Goal: Task Accomplishment & Management: Use online tool/utility

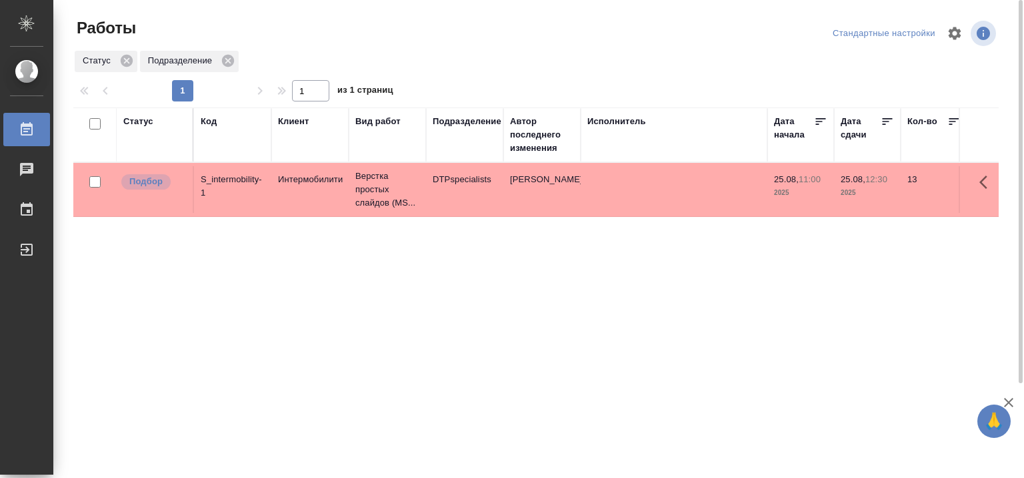
click at [150, 119] on div "Статус" at bounding box center [138, 121] width 30 height 13
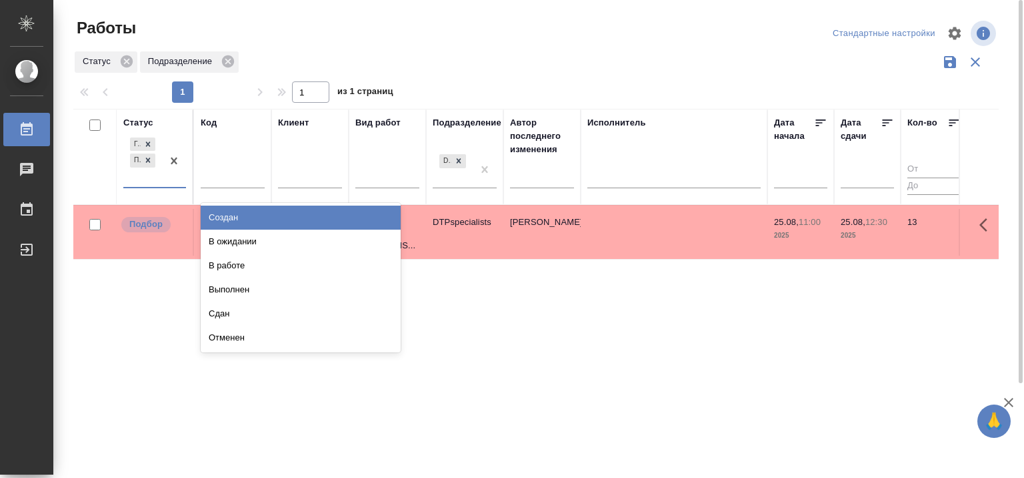
click at [156, 183] on div "Готов к работе Подбор" at bounding box center [142, 161] width 39 height 52
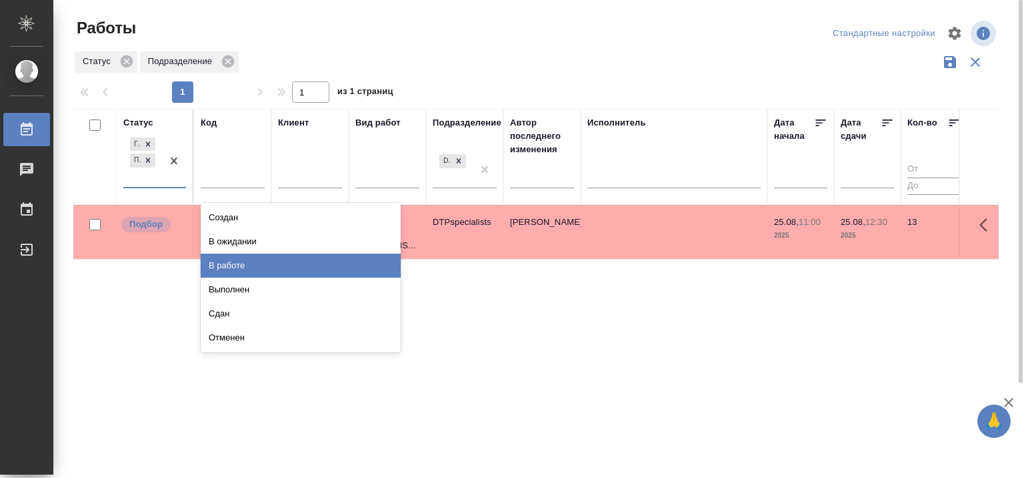
click at [337, 264] on div "В работе" at bounding box center [301, 265] width 200 height 24
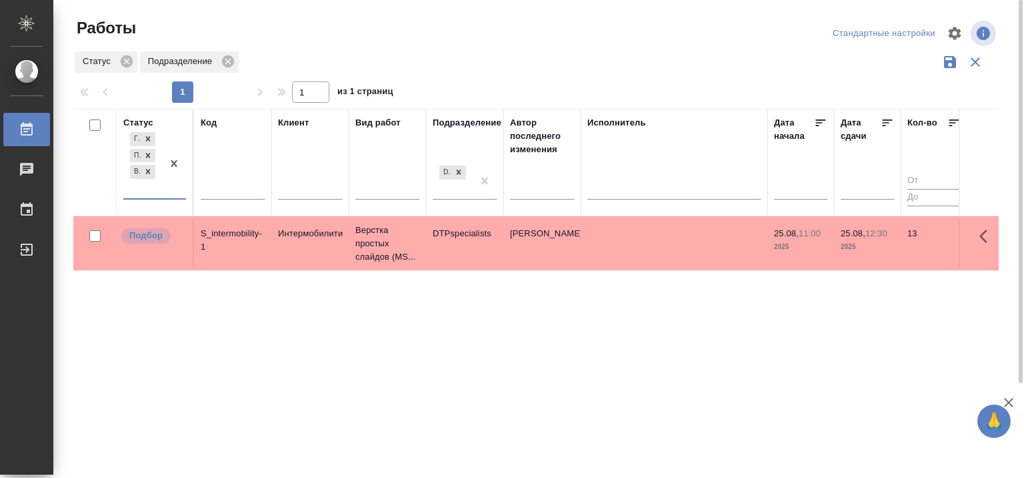
click at [149, 189] on div "Готов к работе Подбор В работе" at bounding box center [142, 163] width 39 height 69
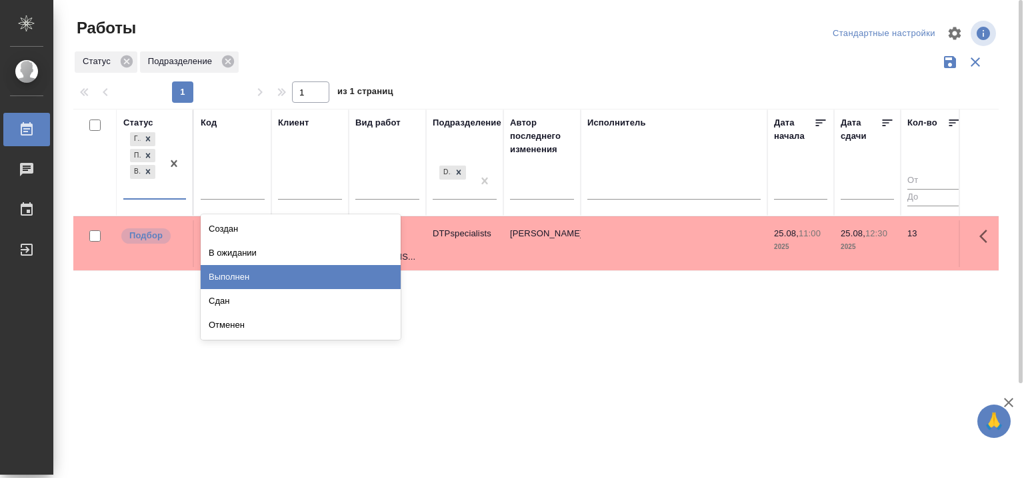
click at [548, 408] on div "Статус option В работе, selected. option Выполнен focused, 6 of 8. 5 results av…" at bounding box center [536, 349] width 926 height 480
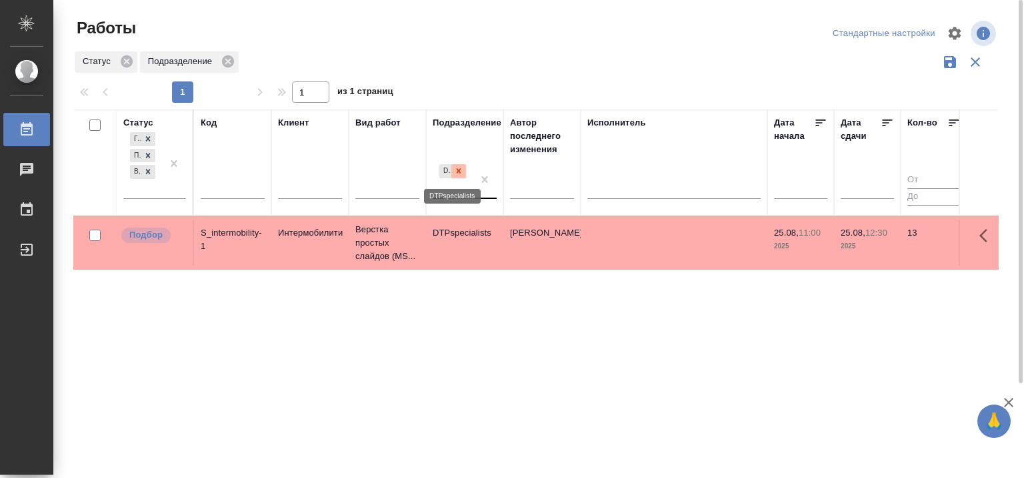
click at [460, 172] on icon at bounding box center [459, 171] width 5 height 5
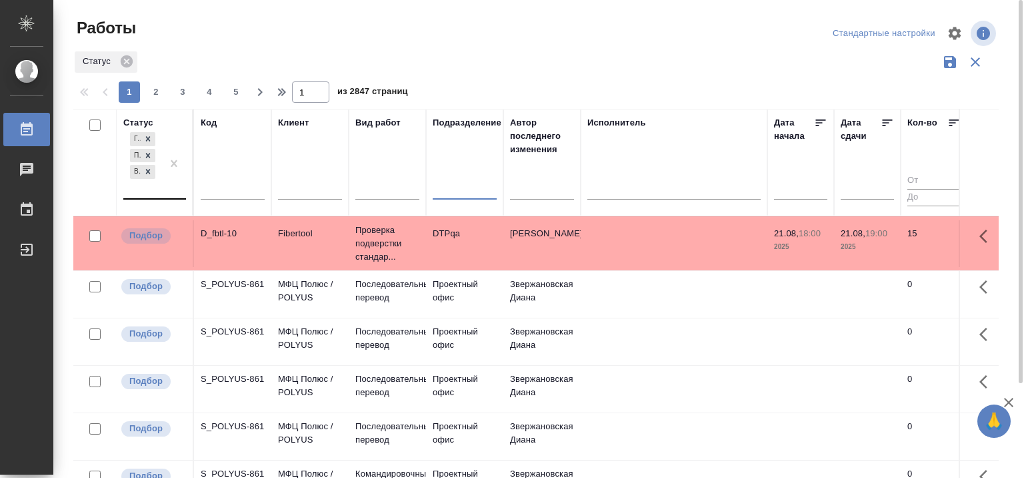
click at [171, 187] on div at bounding box center [174, 163] width 24 height 69
click at [624, 123] on div "Исполнитель" at bounding box center [617, 122] width 59 height 13
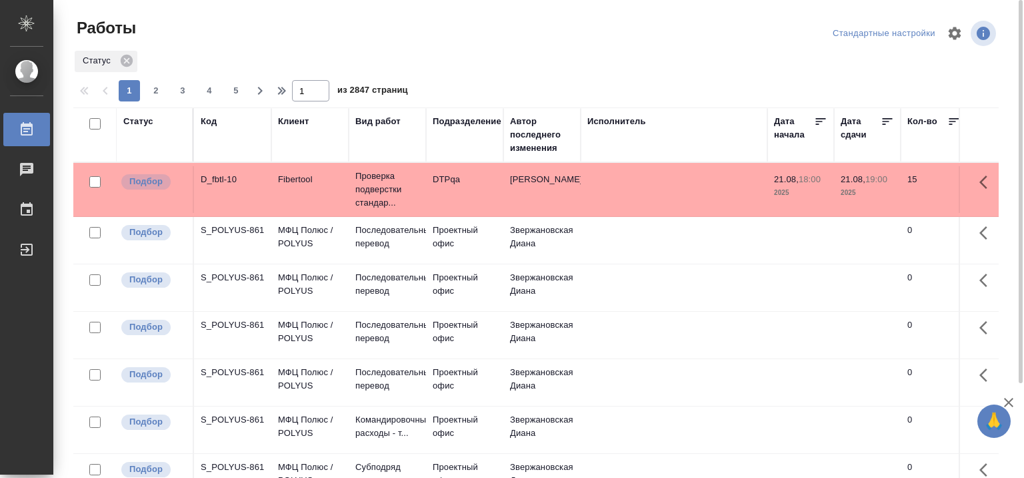
click at [614, 117] on div "Исполнитель" at bounding box center [617, 121] width 59 height 13
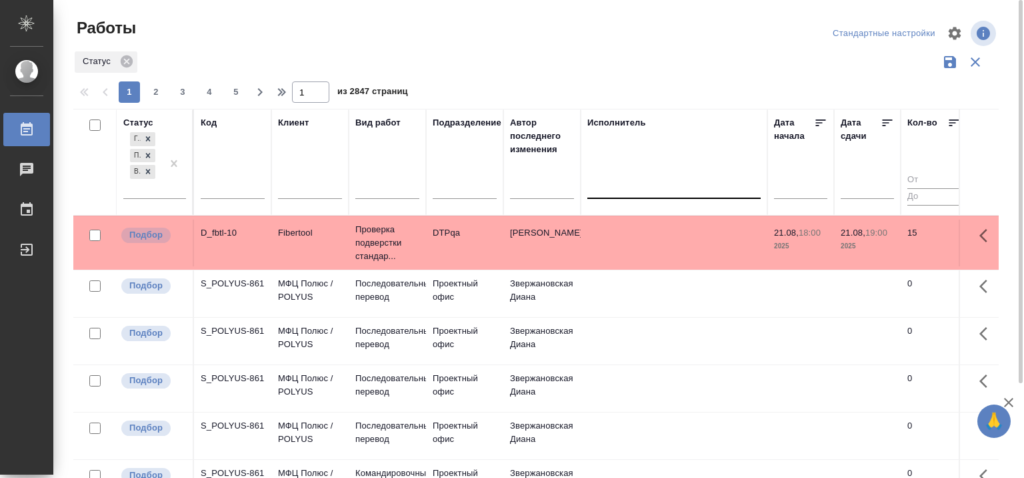
click at [613, 190] on div at bounding box center [674, 184] width 173 height 19
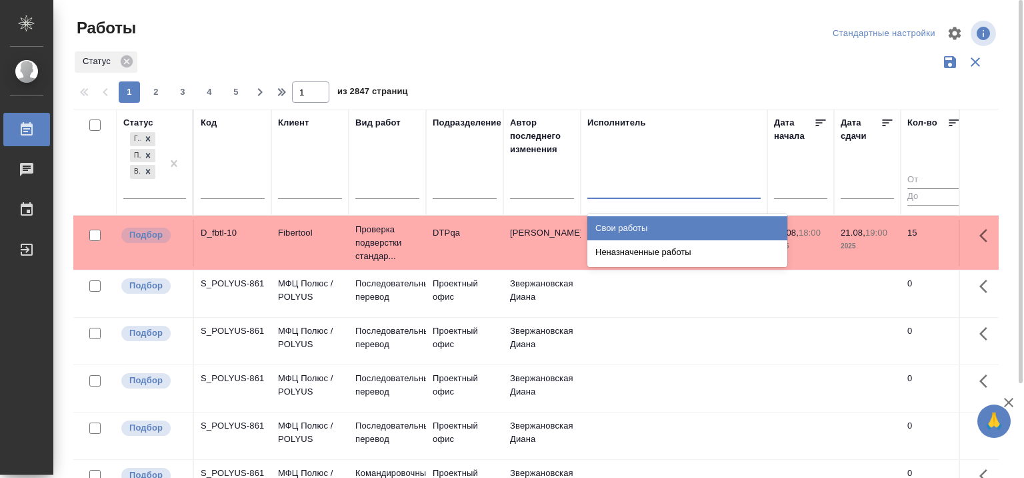
click at [613, 228] on div "Свои работы" at bounding box center [688, 228] width 200 height 24
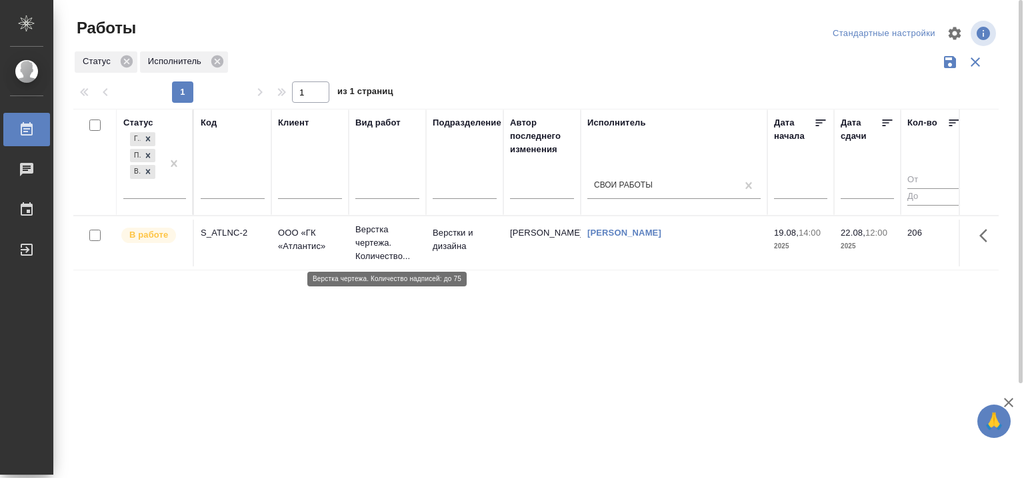
click at [374, 235] on p "Верстка чертежа. Количество..." at bounding box center [387, 243] width 64 height 40
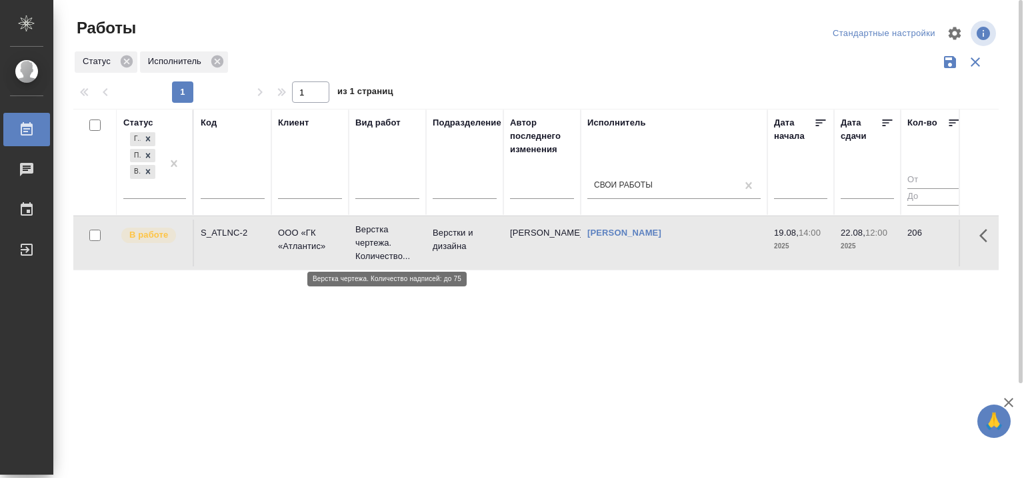
click at [374, 235] on p "Верстка чертежа. Количество..." at bounding box center [387, 243] width 64 height 40
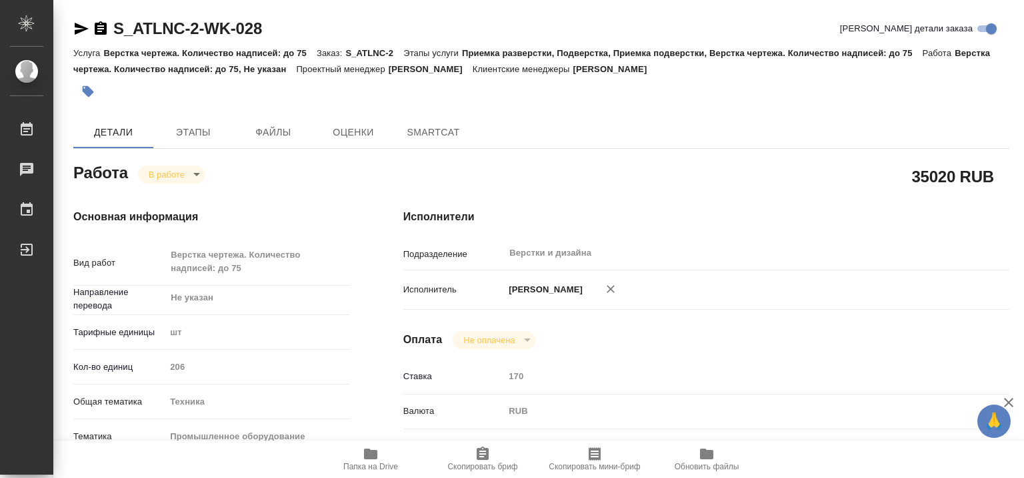
type textarea "x"
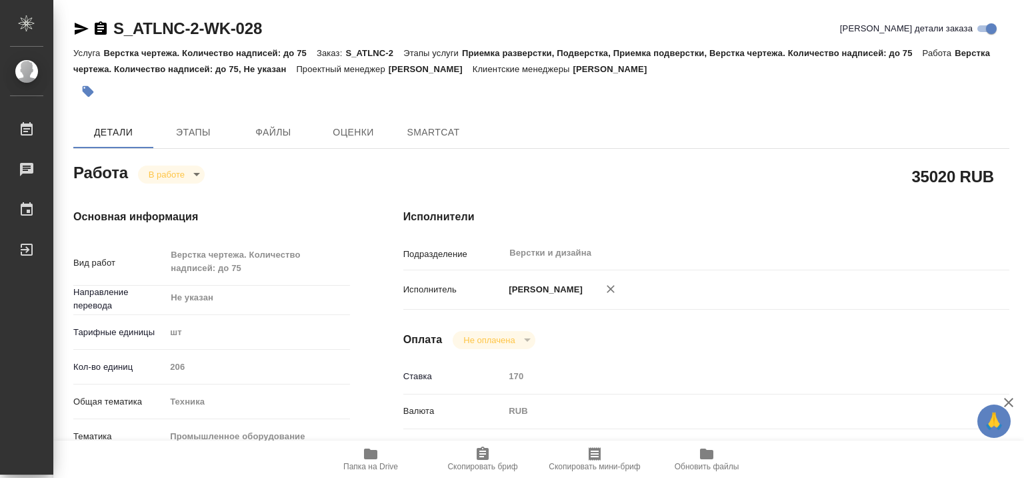
type textarea "x"
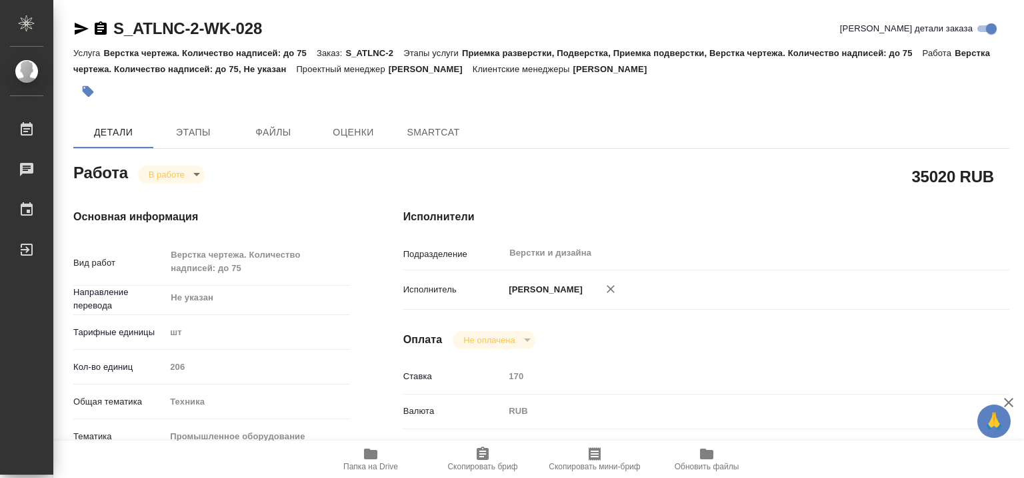
type textarea "x"
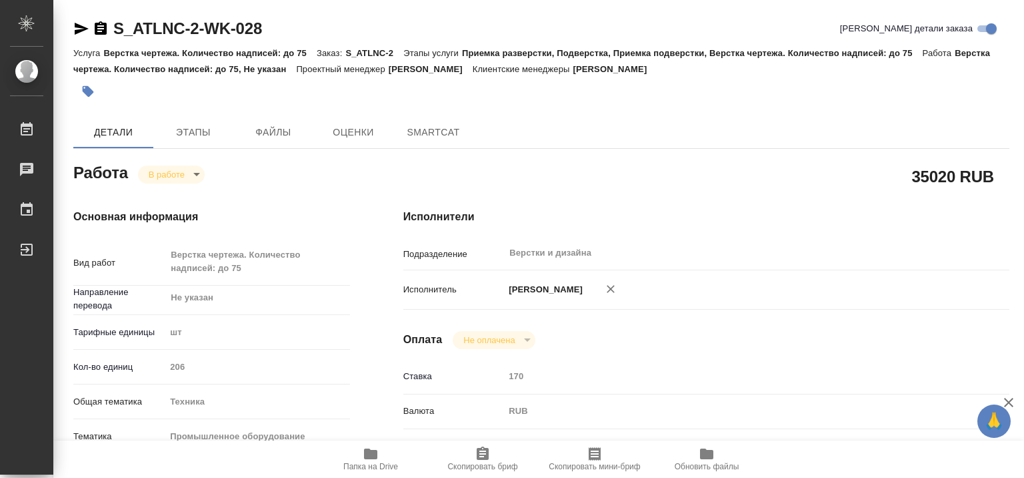
type textarea "x"
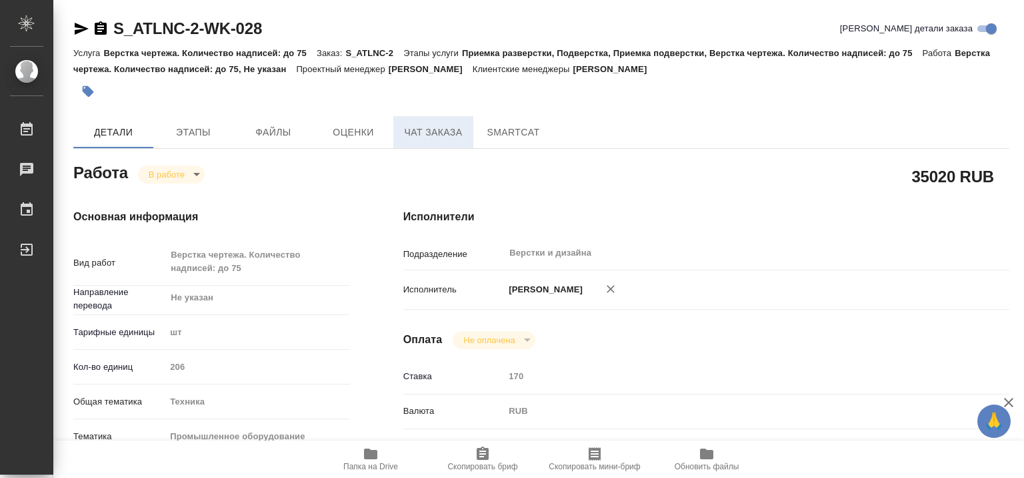
type textarea "x"
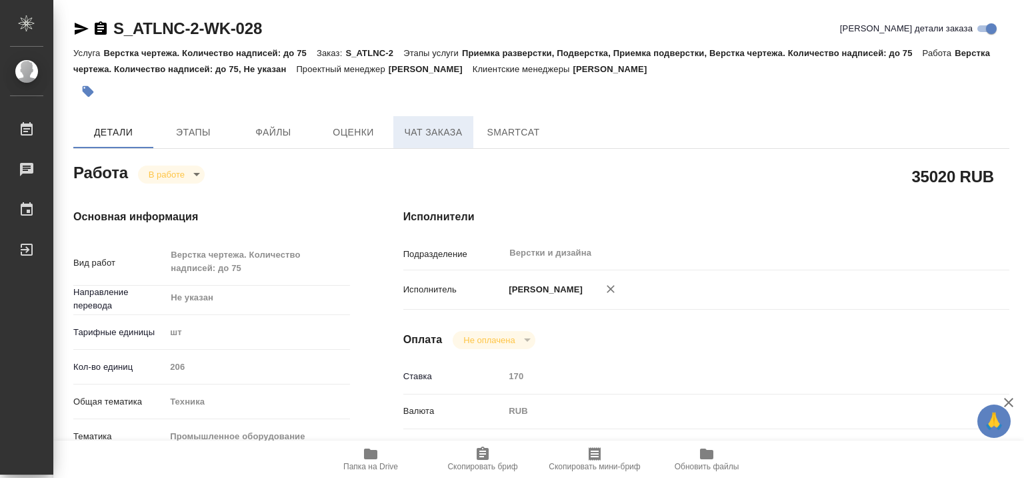
click at [436, 135] on span "Чат заказа" at bounding box center [434, 132] width 64 height 17
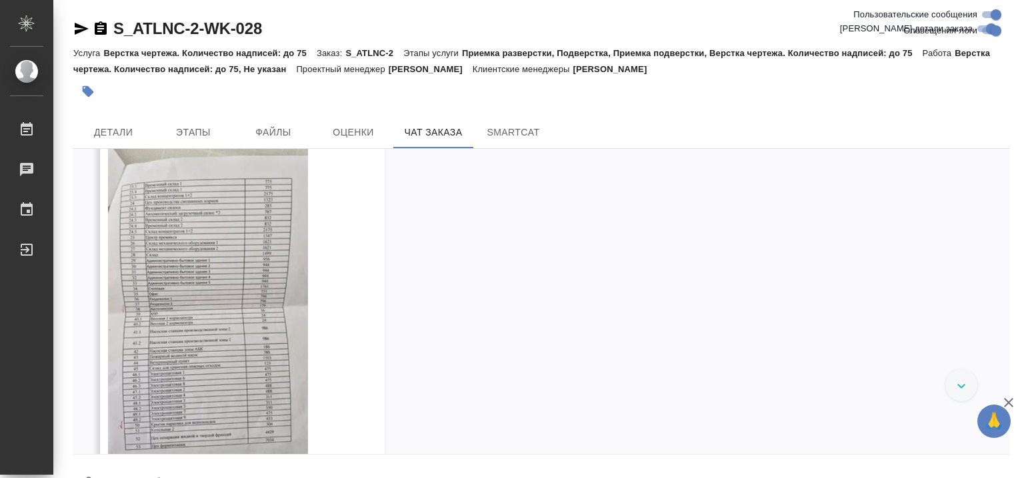
scroll to position [10178, 0]
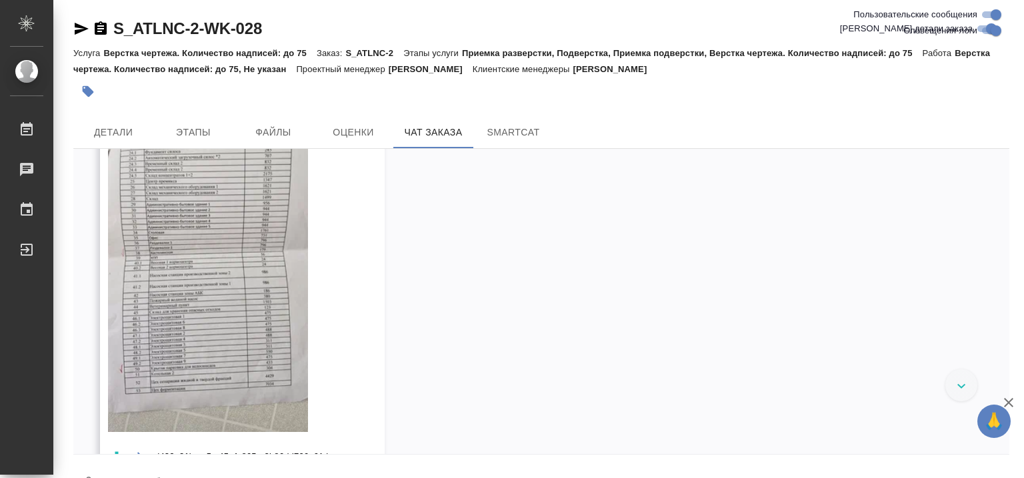
click at [229, 285] on img at bounding box center [208, 253] width 200 height 356
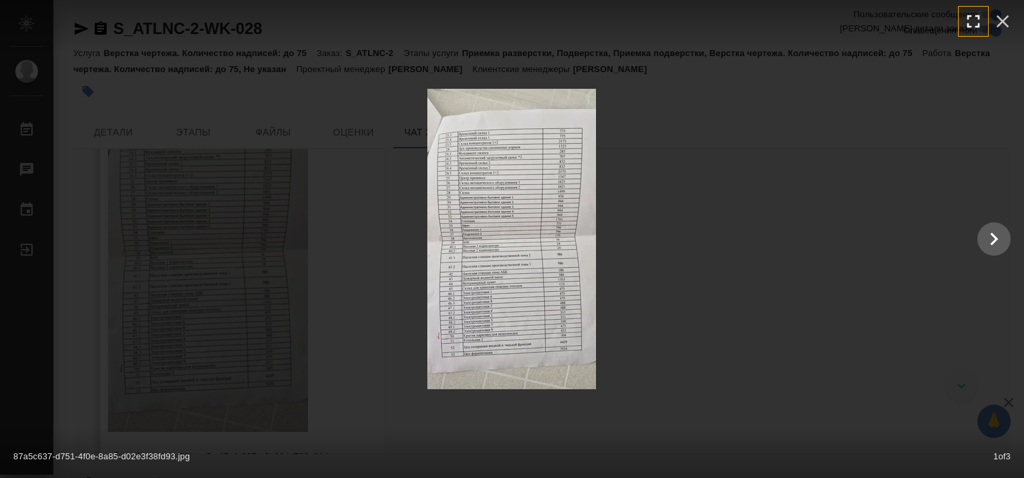
click at [968, 21] on icon "button" at bounding box center [973, 21] width 21 height 21
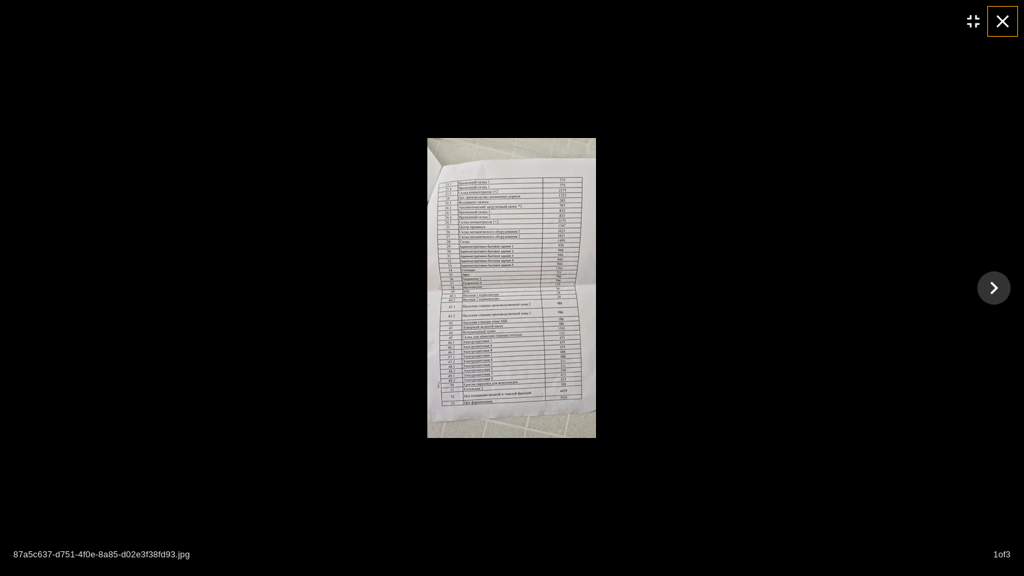
click at [1006, 19] on icon "button" at bounding box center [1002, 21] width 21 height 21
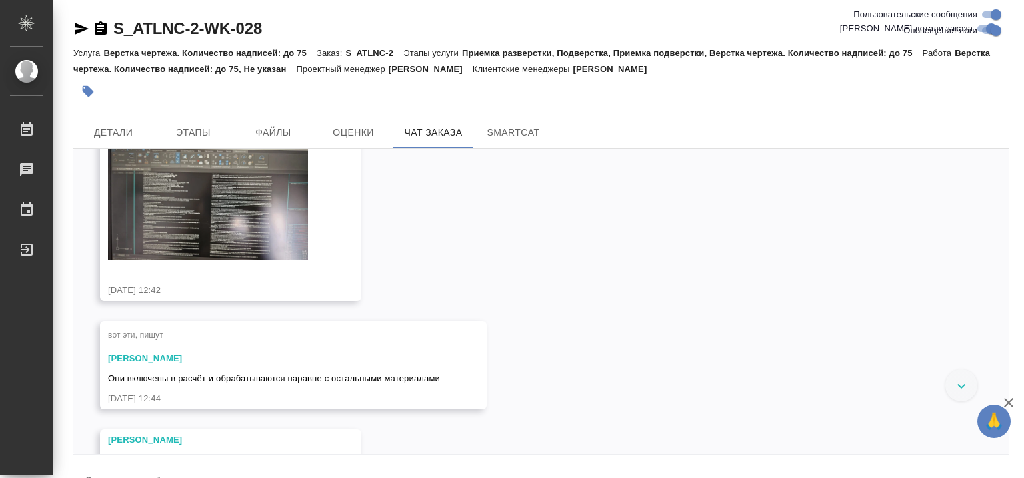
scroll to position [8844, 0]
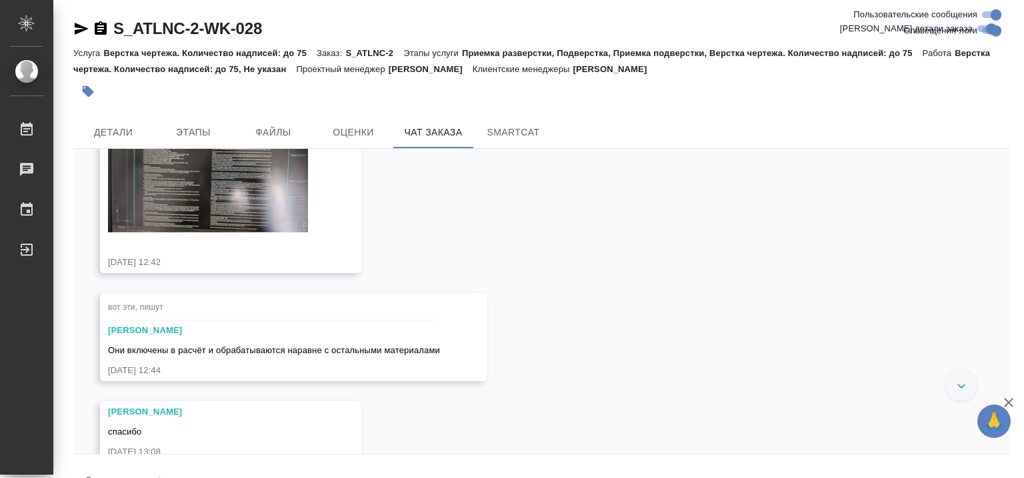
click at [215, 233] on img at bounding box center [208, 176] width 200 height 113
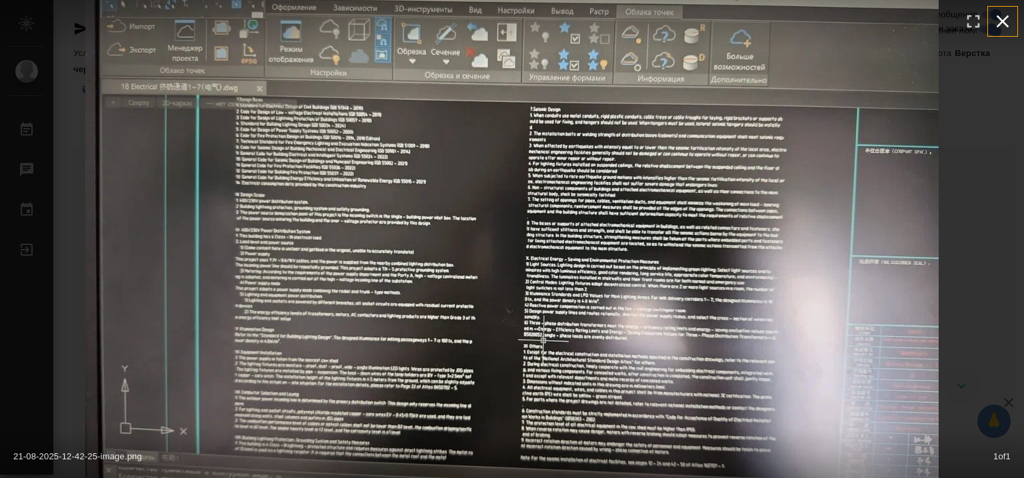
click at [996, 23] on icon "button" at bounding box center [1002, 21] width 21 height 21
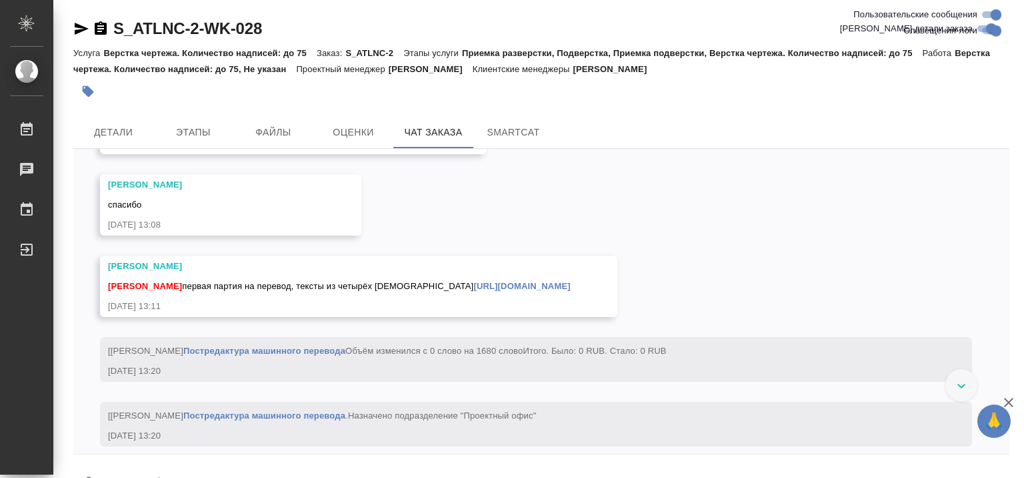
scroll to position [9111, 0]
